Goal: Leave review/rating

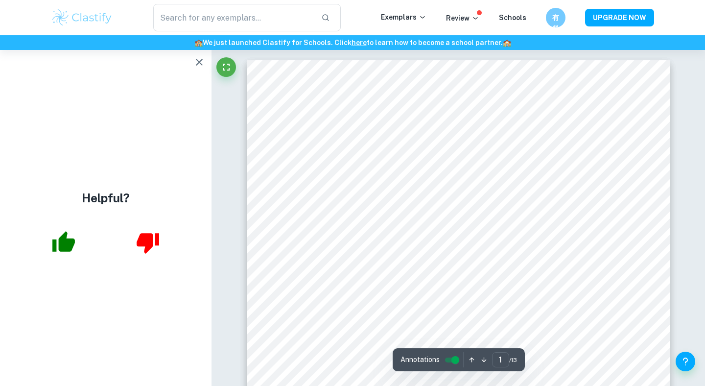
click at [199, 67] on icon "button" at bounding box center [200, 62] width 12 height 12
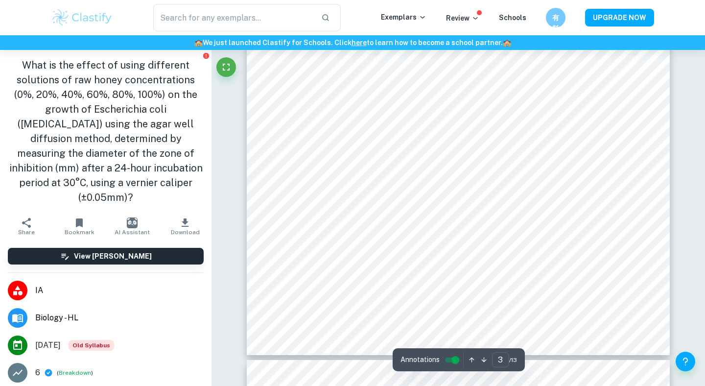
type input "4"
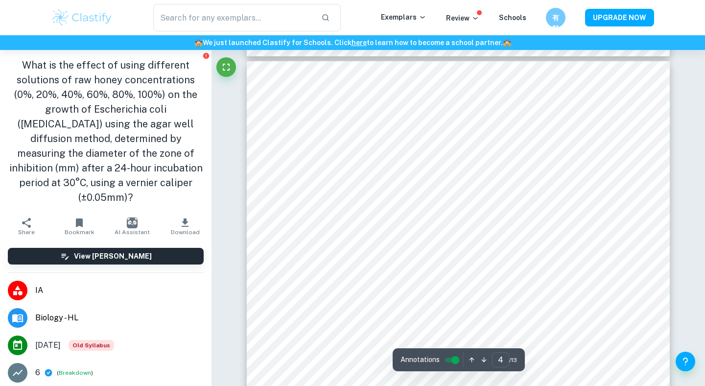
scroll to position [1982, 0]
